Goal: Obtain resource: Obtain resource

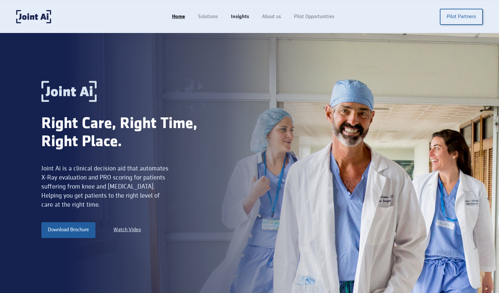
click at [239, 18] on link "Insights" at bounding box center [239, 17] width 31 height 12
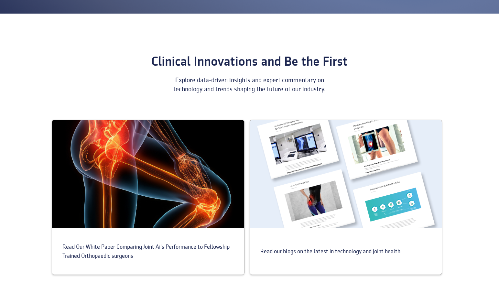
scroll to position [218, 0]
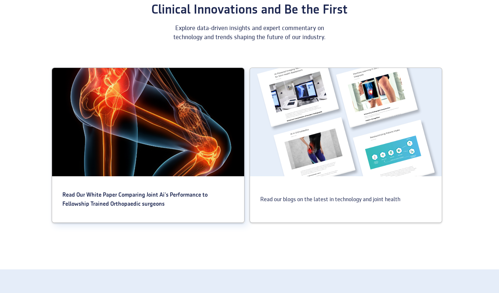
click at [170, 189] on div "Read Our White Paper Comparing Joint Ai's Performance to Fellowship Trained Ort…" at bounding box center [148, 199] width 192 height 39
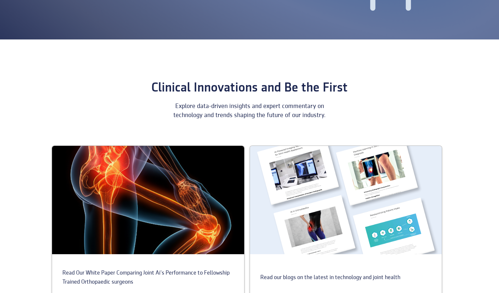
scroll to position [267, 0]
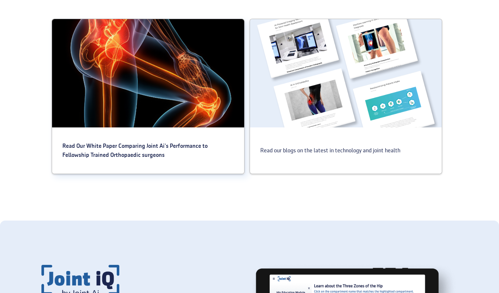
click at [152, 111] on div at bounding box center [148, 73] width 192 height 108
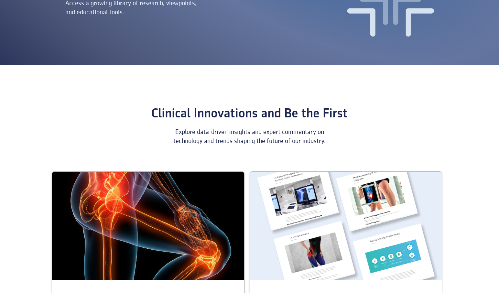
scroll to position [287, 0]
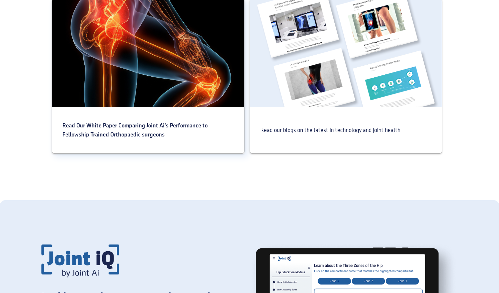
click at [179, 69] on div at bounding box center [148, 53] width 192 height 108
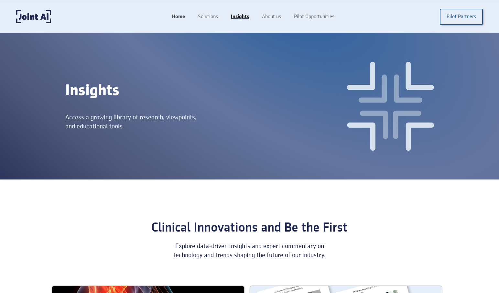
click at [173, 16] on link "Home" at bounding box center [178, 17] width 26 height 12
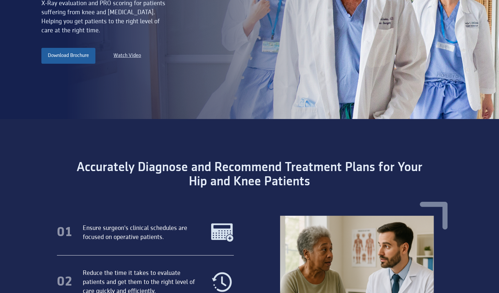
scroll to position [302, 0]
